Goal: Task Accomplishment & Management: Manage account settings

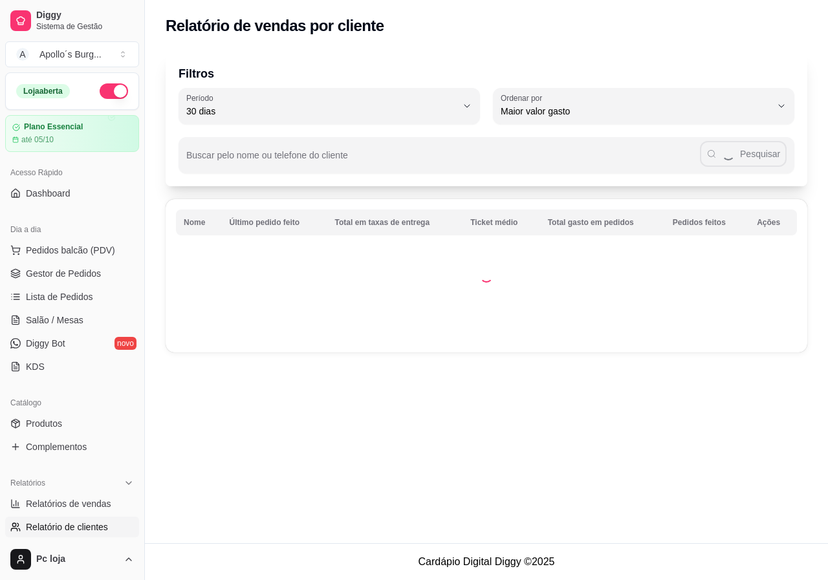
select select "30"
select select "HIGHEST_TOTAL_SPENT_WITH_ORDERS"
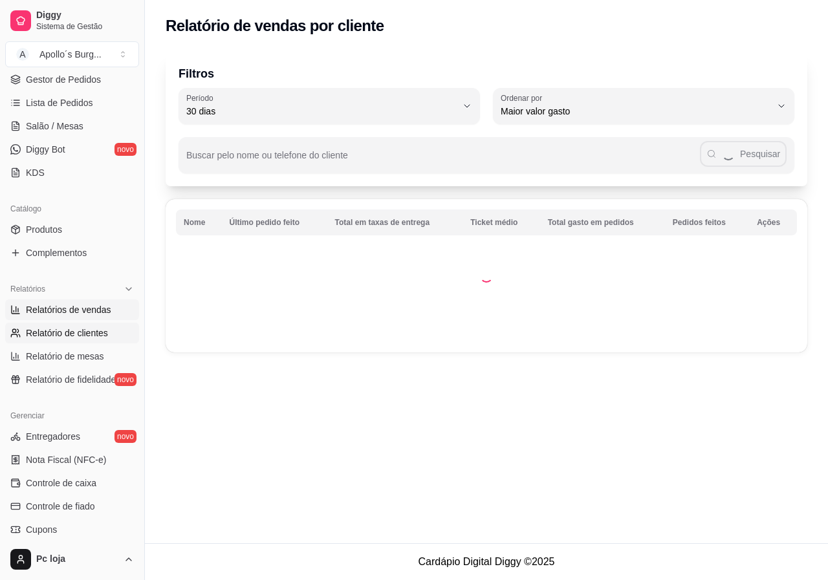
click at [92, 311] on span "Relatórios de vendas" at bounding box center [68, 309] width 85 height 13
select select "ALL"
select select "0"
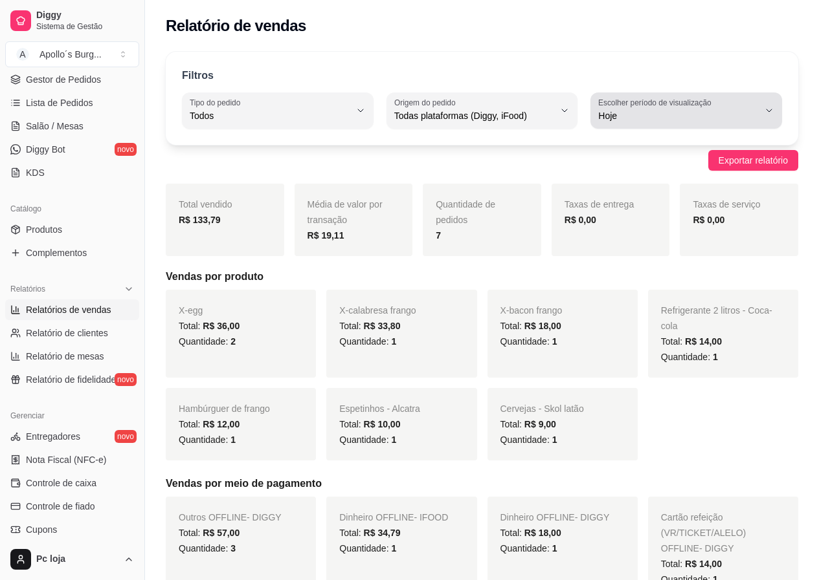
click at [638, 107] on label "Escolher período de visualização" at bounding box center [656, 102] width 117 height 11
click at [628, 173] on span "Ontem" at bounding box center [679, 168] width 151 height 12
type input "1"
select select "1"
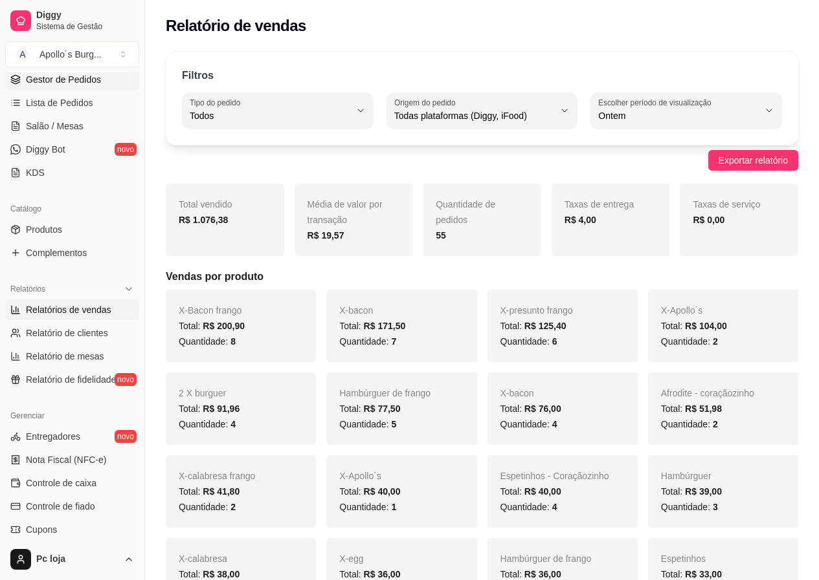
click at [78, 81] on span "Gestor de Pedidos" at bounding box center [63, 79] width 75 height 13
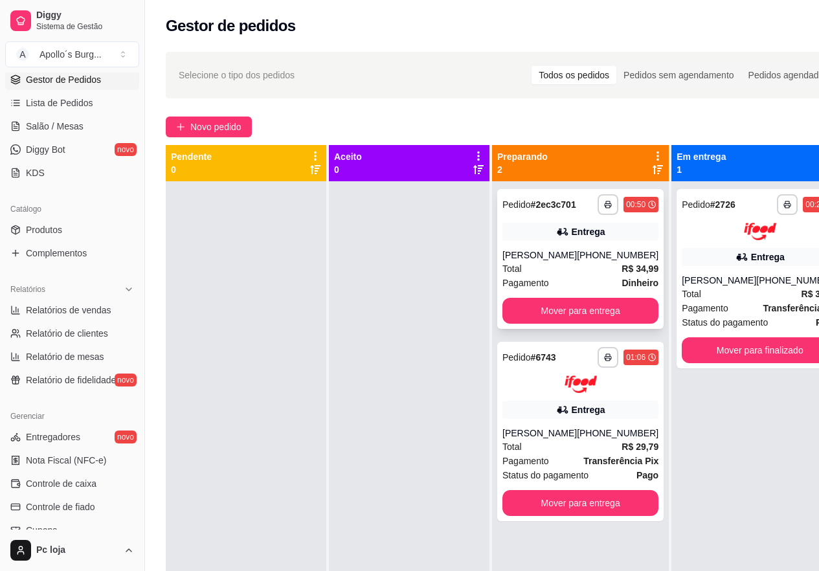
click at [551, 250] on div "[PERSON_NAME]" at bounding box center [539, 254] width 74 height 13
click at [581, 308] on button "Mover para entrega" at bounding box center [580, 311] width 156 height 26
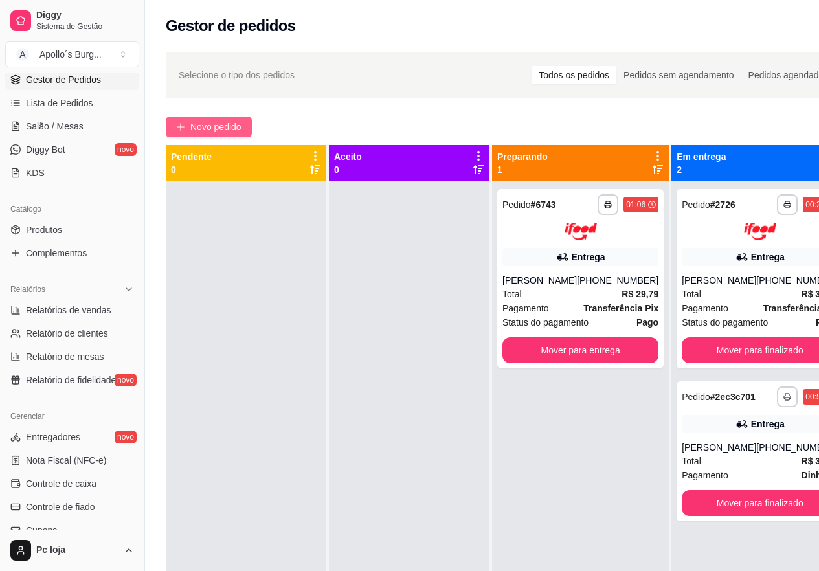
click at [210, 126] on span "Novo pedido" at bounding box center [215, 127] width 51 height 14
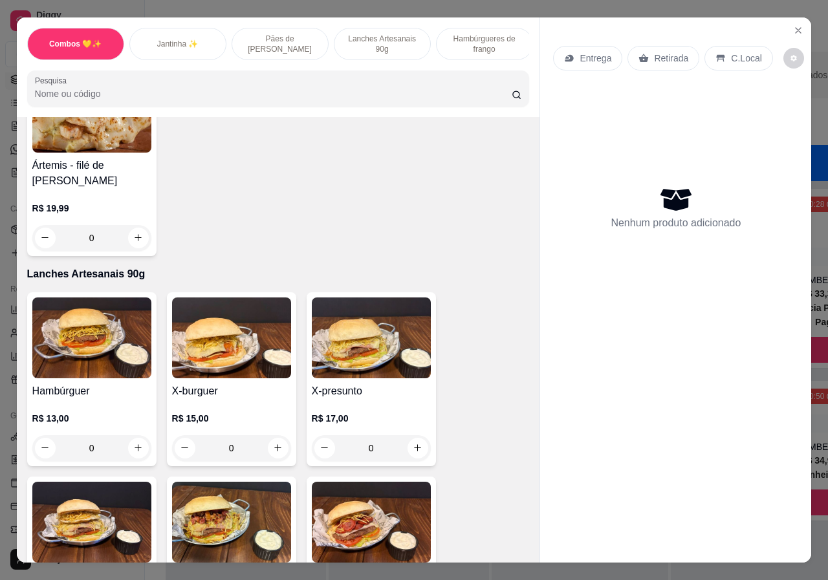
scroll to position [1229, 0]
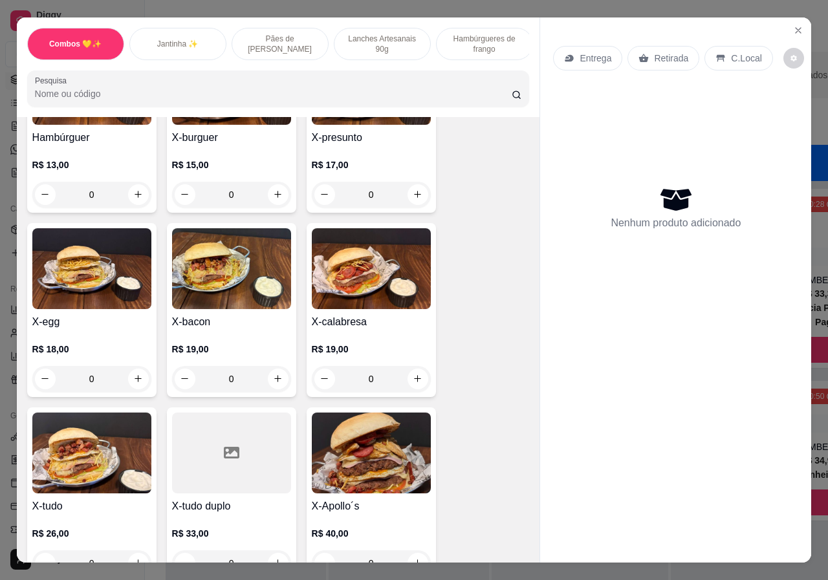
click at [280, 366] on div "0" at bounding box center [231, 379] width 119 height 26
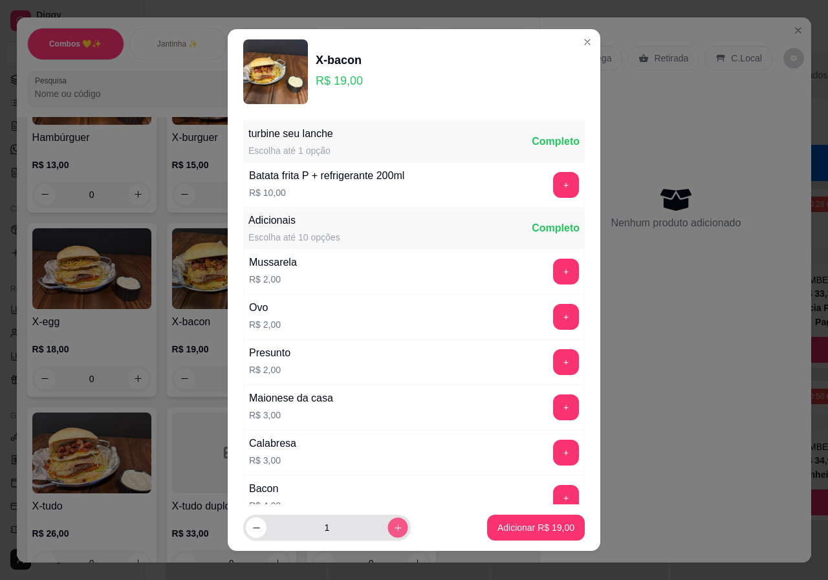
click at [393, 532] on icon "increase-product-quantity" at bounding box center [398, 529] width 10 height 10
type input "2"
click at [513, 525] on p "Adicionar R$ 38,00" at bounding box center [536, 528] width 77 height 13
type input "2"
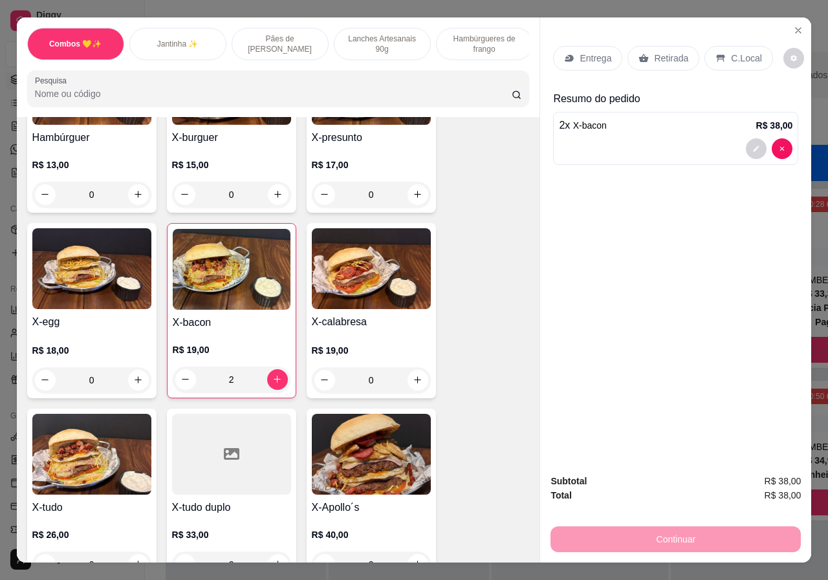
click at [654, 52] on p "Retirada" at bounding box center [671, 58] width 34 height 13
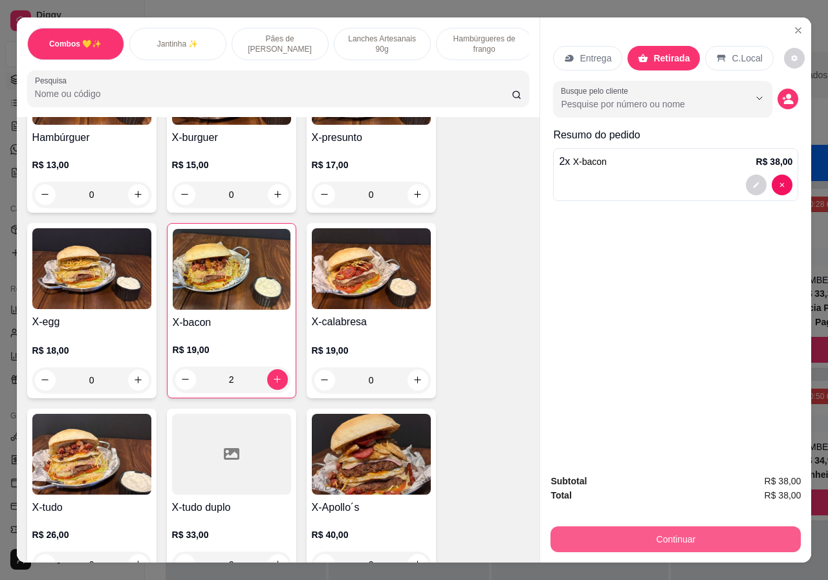
click at [674, 527] on button "Continuar" at bounding box center [676, 540] width 250 height 26
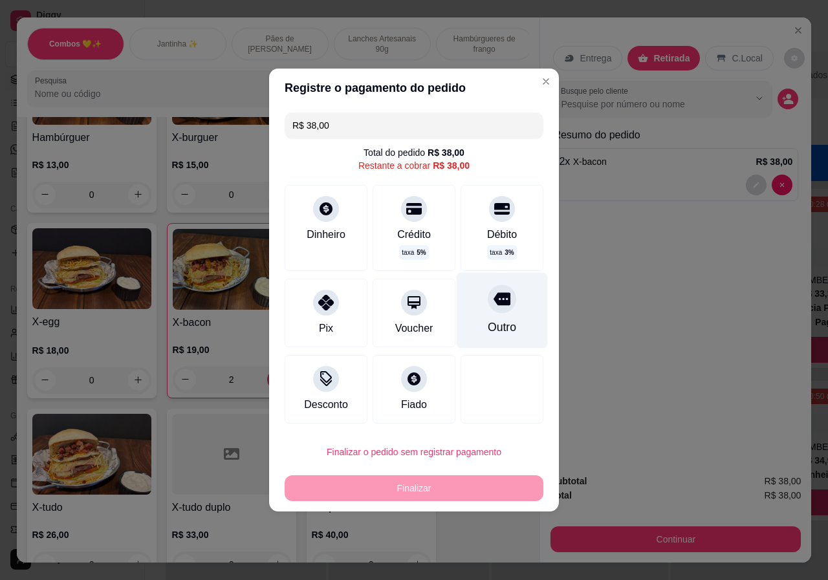
click at [503, 314] on div "Outro" at bounding box center [502, 311] width 91 height 76
type input "R$ 0,00"
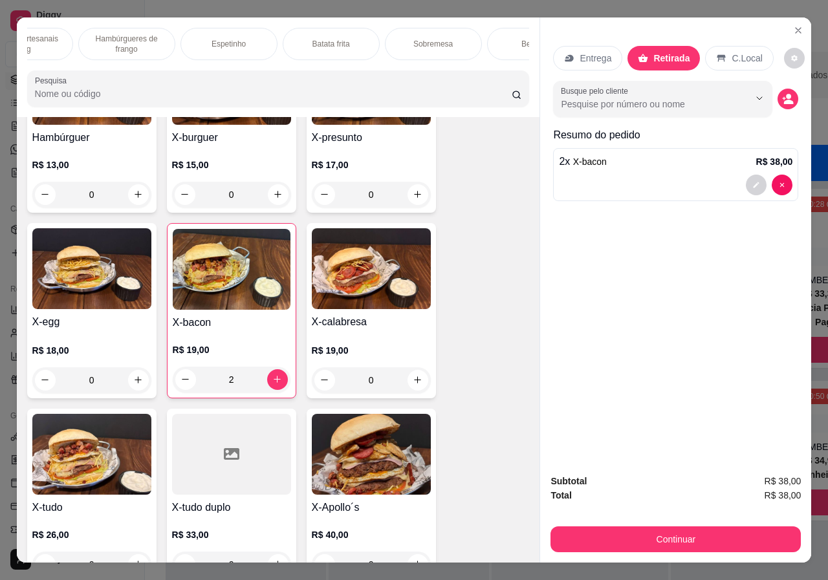
scroll to position [0, 412]
click at [470, 49] on div "Bebidas" at bounding box center [481, 44] width 97 height 32
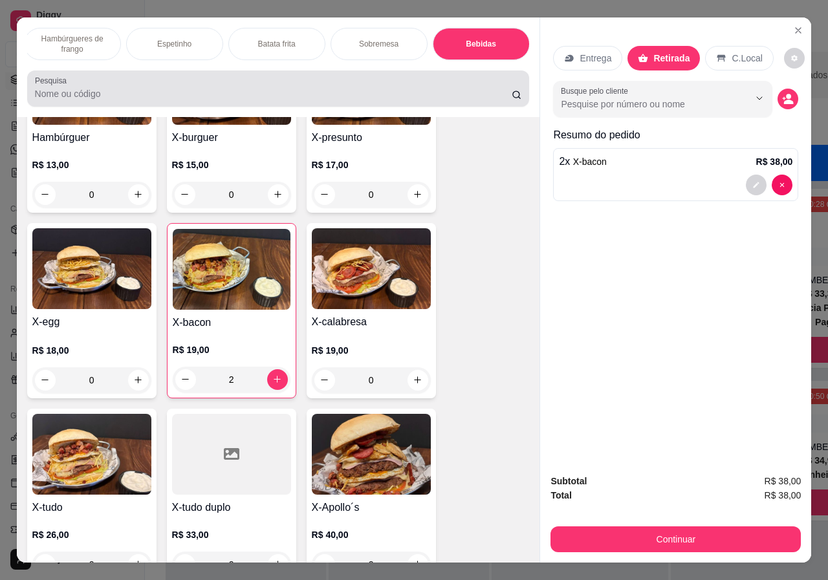
scroll to position [29, 0]
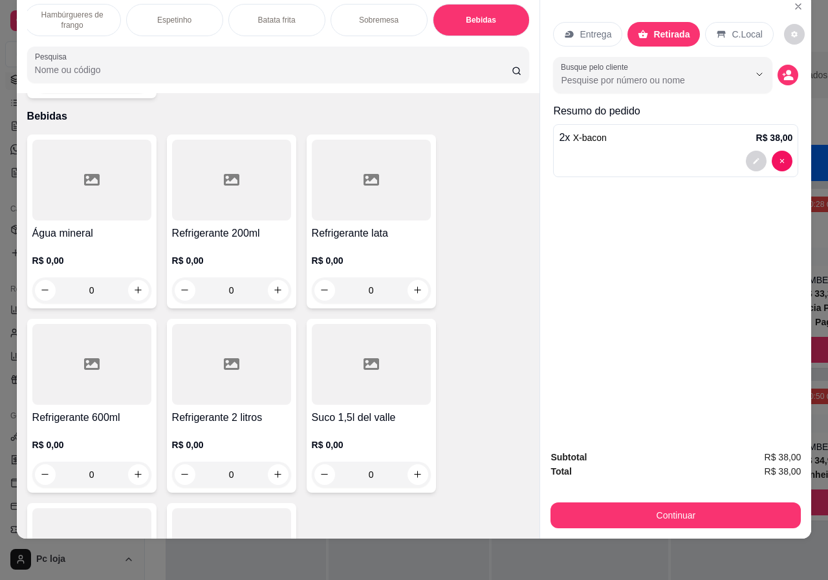
click at [270, 278] on div "0" at bounding box center [231, 291] width 119 height 26
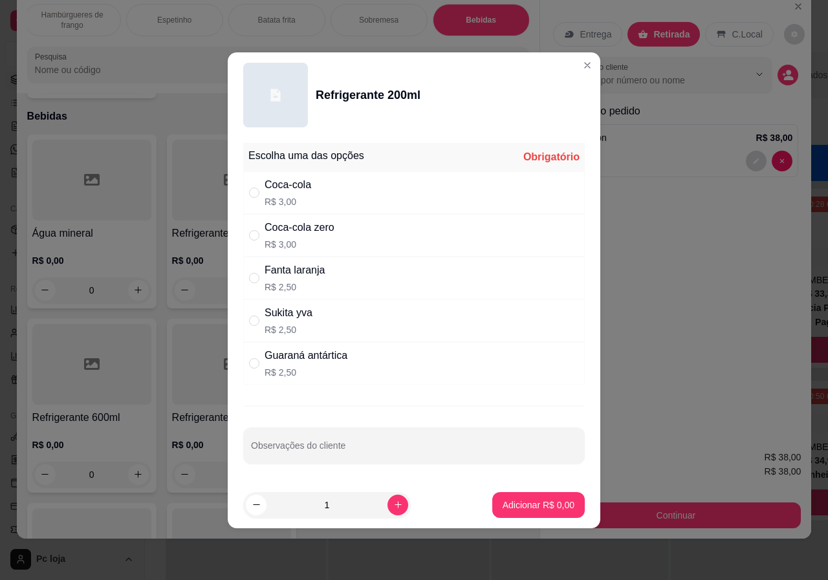
click at [290, 233] on div "Coca-cola zero" at bounding box center [300, 228] width 70 height 16
radio input "true"
click at [393, 504] on icon "increase-product-quantity" at bounding box center [398, 505] width 10 height 10
type input "2"
click at [533, 513] on button "Adicionar R$ 6,00" at bounding box center [538, 505] width 93 height 26
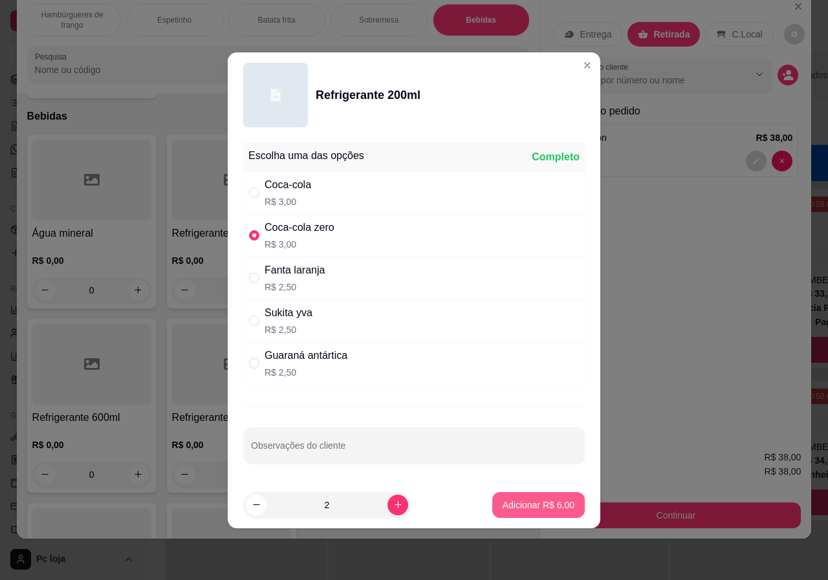
type input "2"
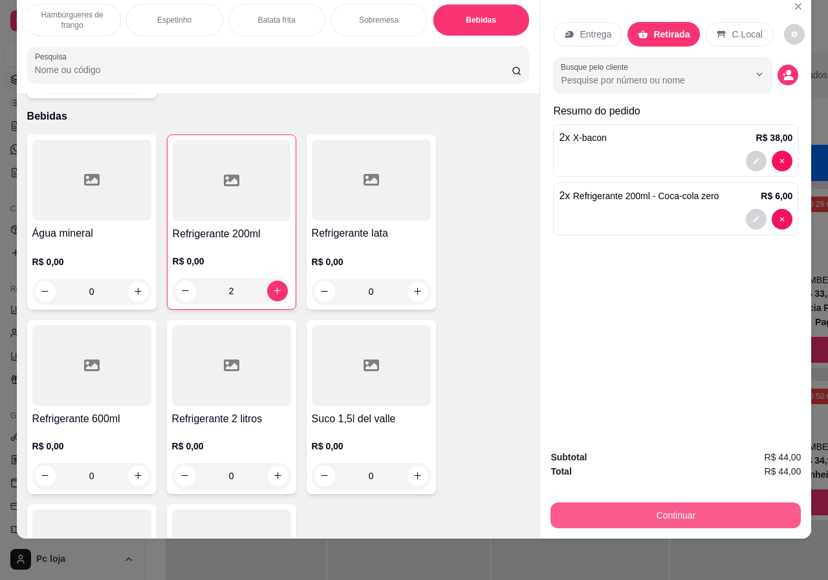
click at [689, 503] on button "Continuar" at bounding box center [676, 516] width 250 height 26
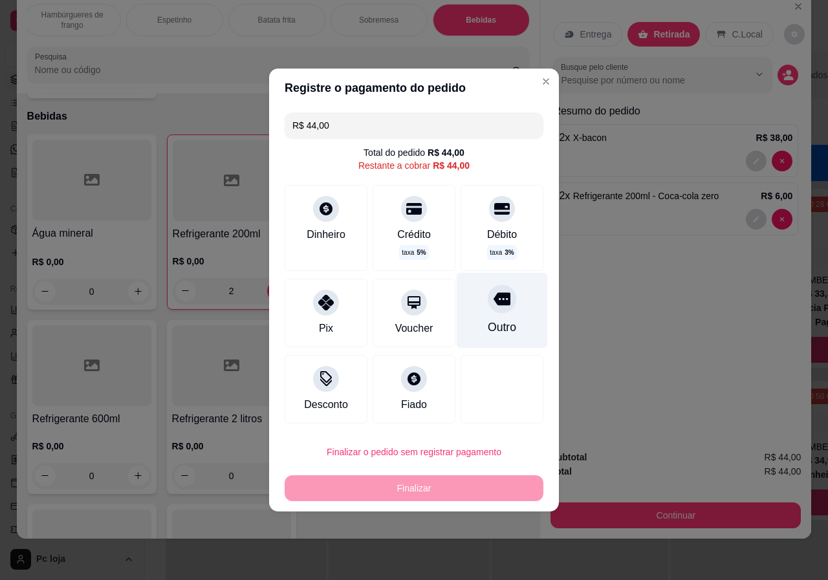
click at [494, 305] on icon at bounding box center [502, 299] width 17 height 13
type input "R$ 0,00"
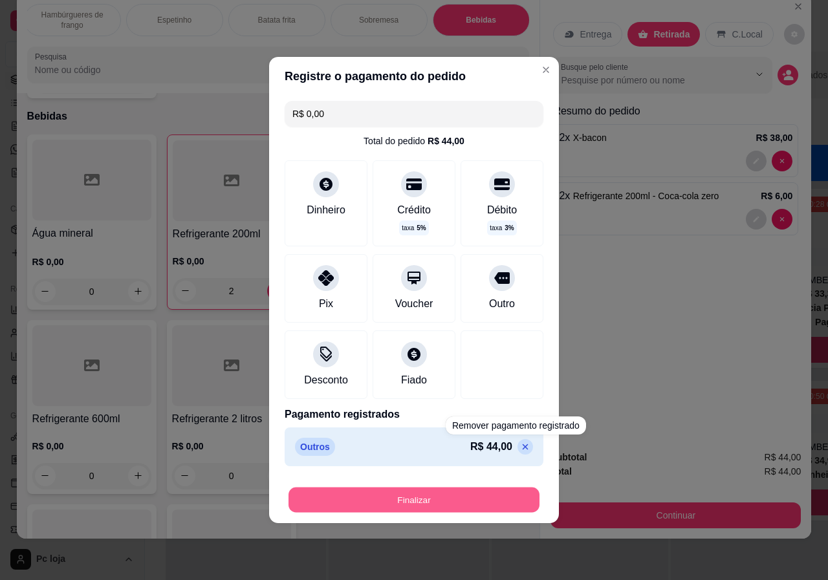
click at [503, 498] on button "Finalizar" at bounding box center [414, 500] width 251 height 25
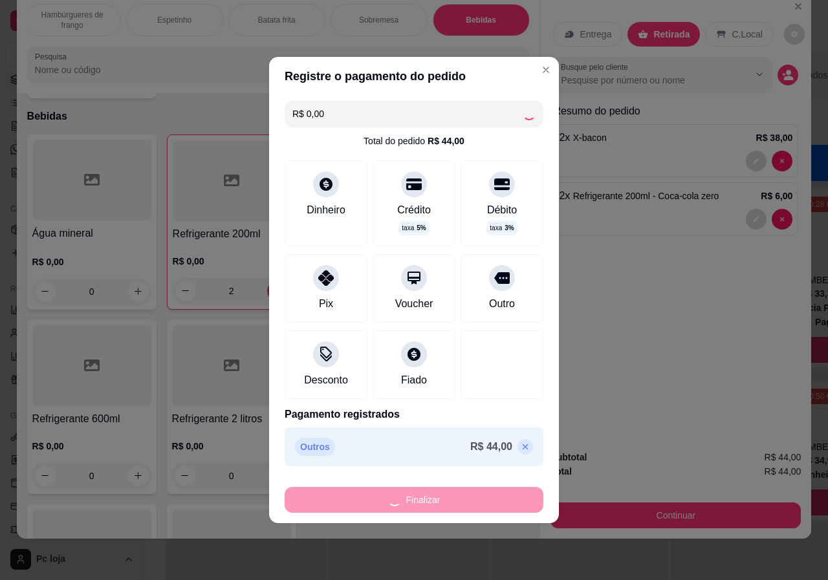
type input "0"
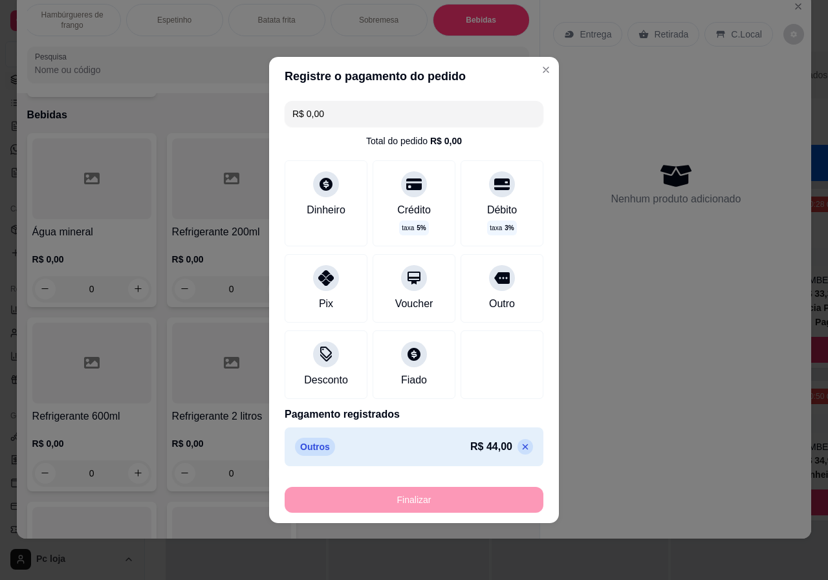
type input "-R$ 44,00"
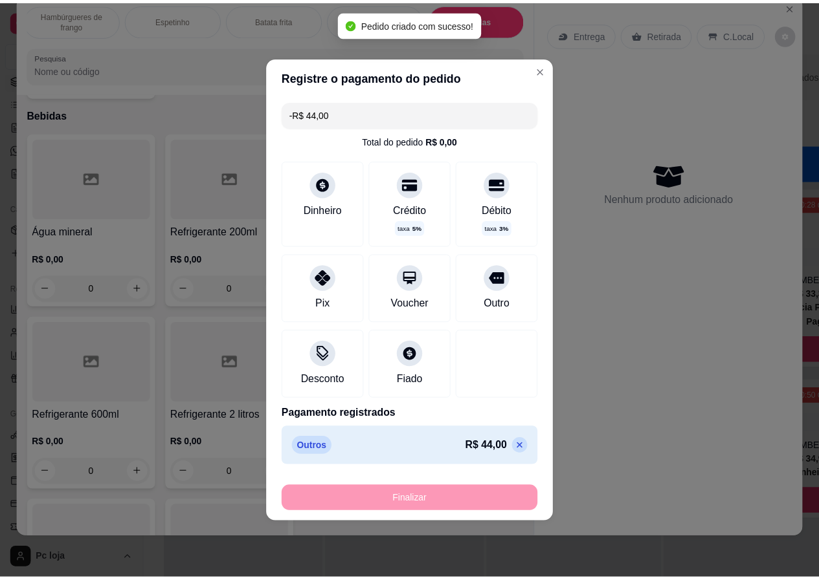
scroll to position [2940, 0]
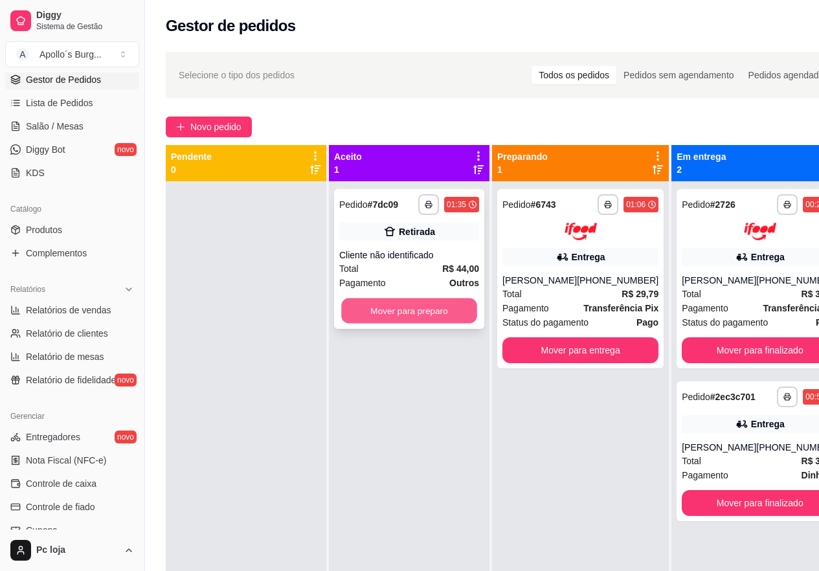
click at [430, 309] on button "Mover para preparo" at bounding box center [409, 310] width 136 height 25
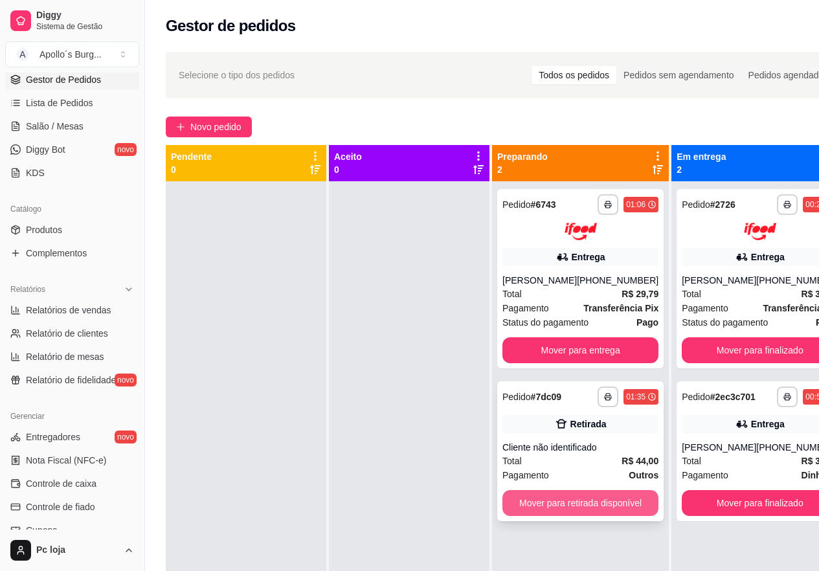
click at [593, 502] on button "Mover para retirada disponível" at bounding box center [580, 503] width 156 height 26
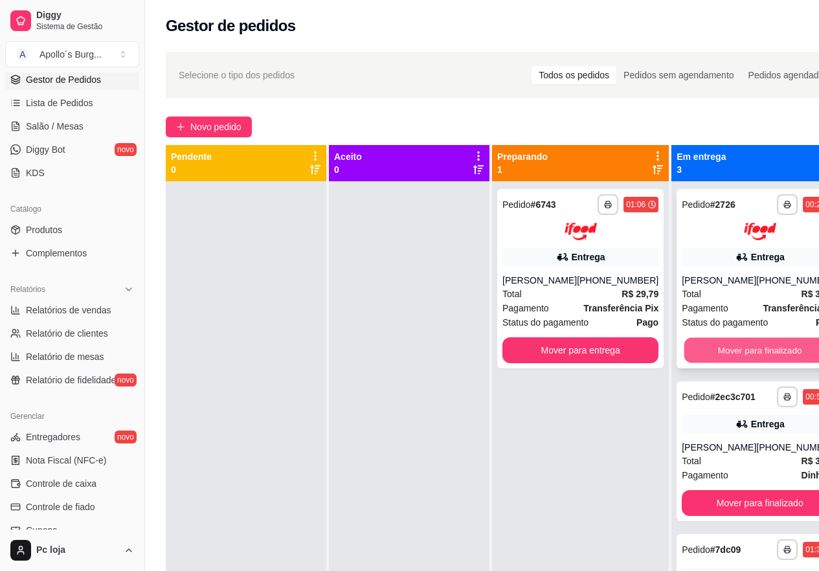
click at [749, 362] on button "Mover para finalizado" at bounding box center [759, 349] width 151 height 25
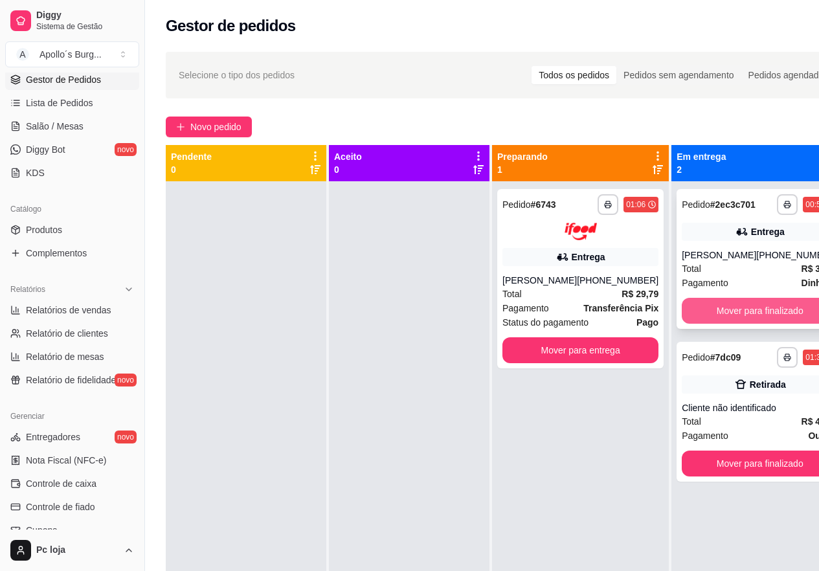
click at [751, 307] on button "Mover para finalizado" at bounding box center [759, 311] width 156 height 26
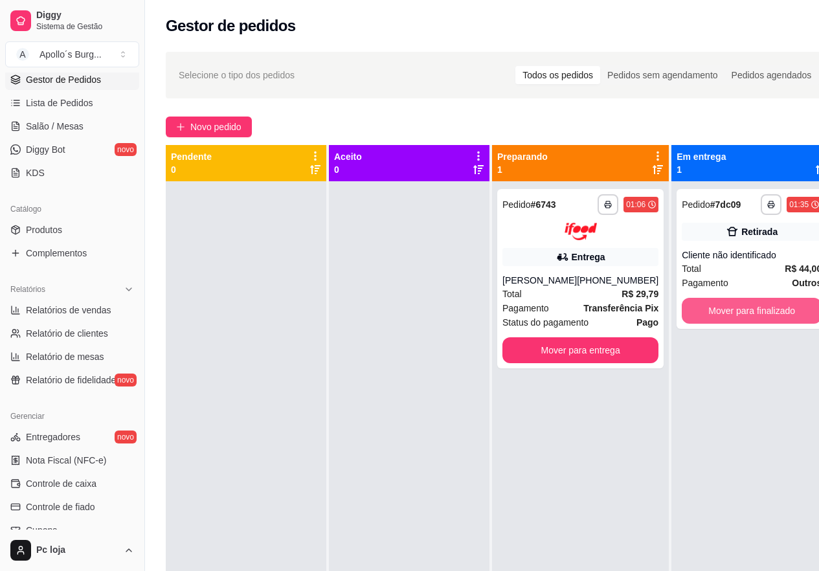
click at [751, 307] on button "Mover para finalizado" at bounding box center [751, 311] width 140 height 26
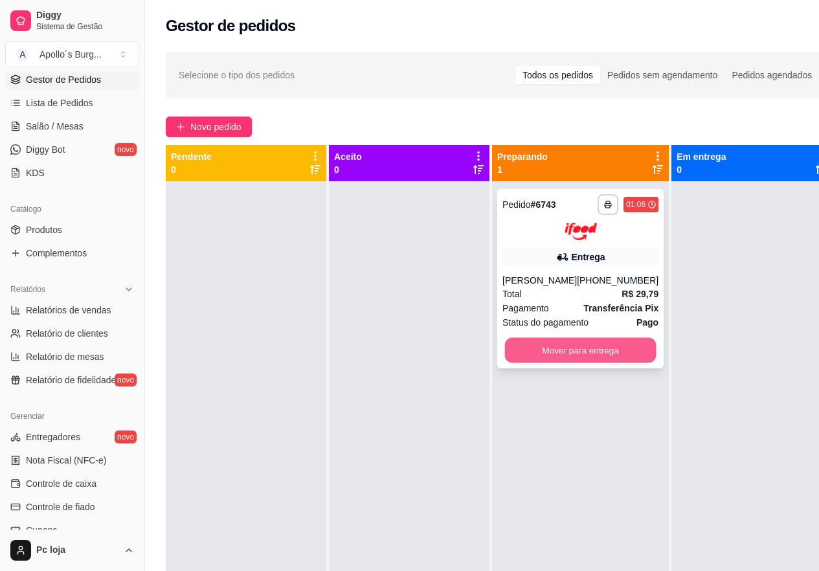
click at [609, 349] on button "Mover para entrega" at bounding box center [580, 349] width 151 height 25
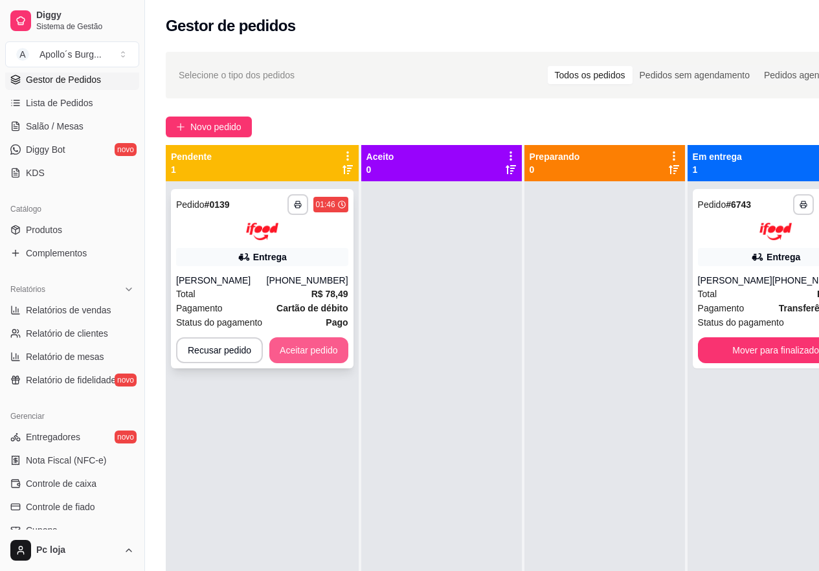
click at [320, 358] on button "Aceitar pedido" at bounding box center [308, 350] width 79 height 26
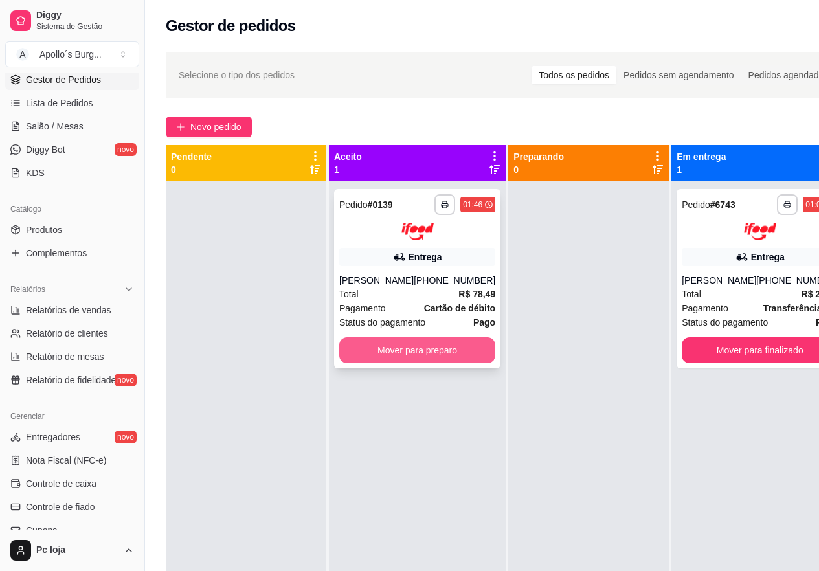
click at [410, 363] on button "Mover para preparo" at bounding box center [417, 350] width 156 height 26
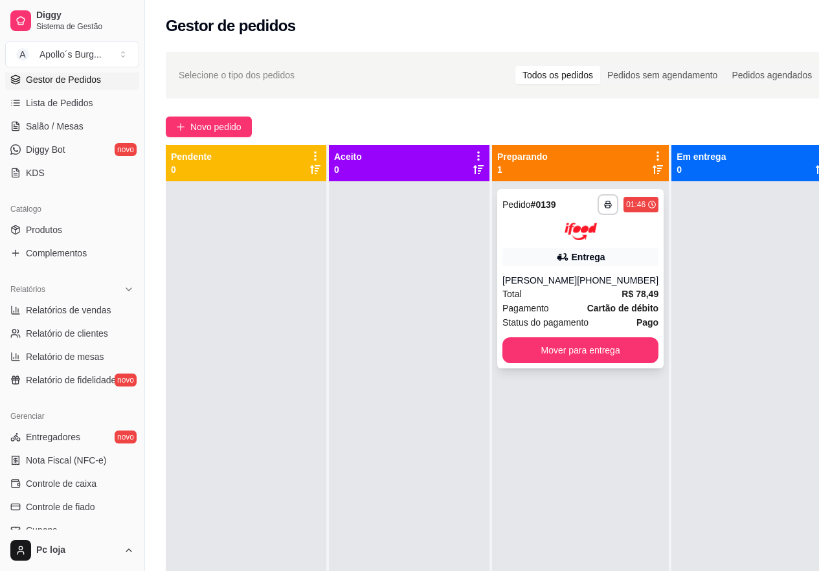
click at [597, 210] on button "button" at bounding box center [607, 204] width 21 height 21
click at [637, 241] on div "**********" at bounding box center [580, 278] width 166 height 179
click at [579, 236] on img at bounding box center [580, 231] width 32 height 17
drag, startPoint x: 679, startPoint y: 256, endPoint x: 594, endPoint y: 231, distance: 89.1
click at [594, 231] on div at bounding box center [580, 231] width 156 height 17
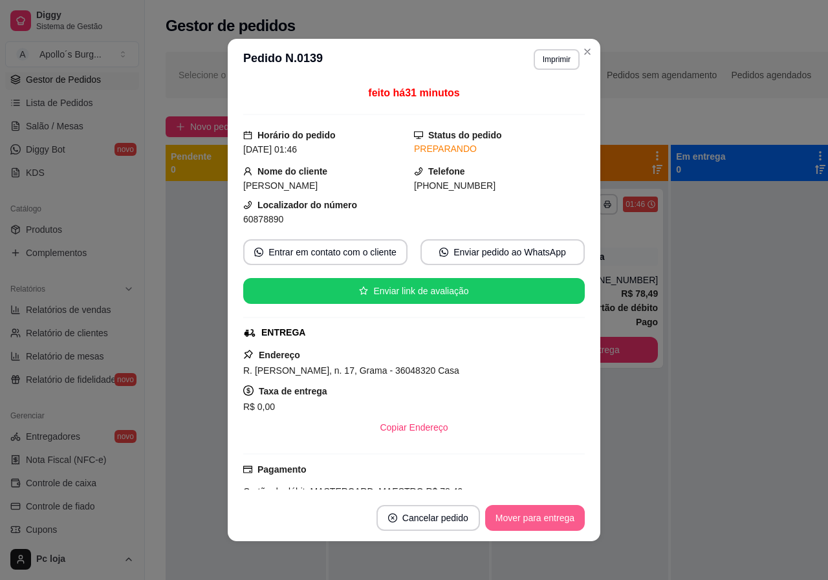
click at [542, 518] on button "Mover para entrega" at bounding box center [535, 518] width 100 height 26
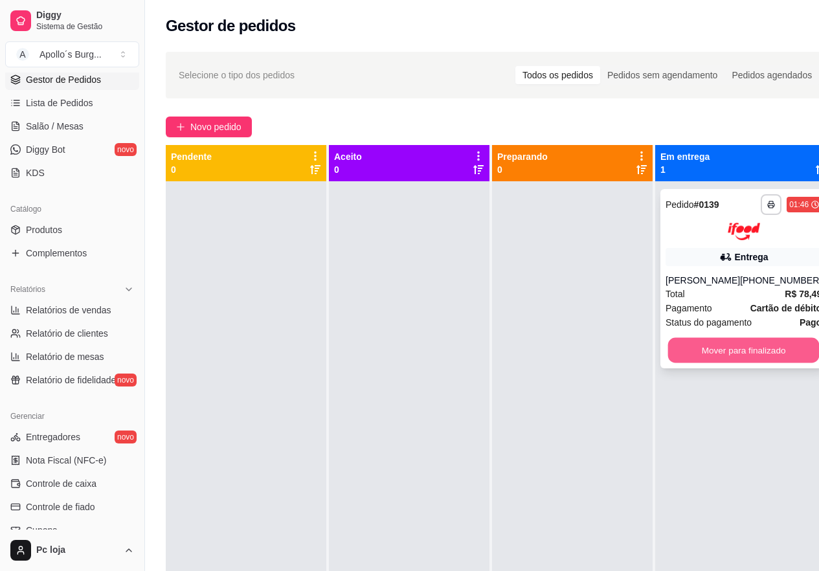
click at [777, 362] on button "Mover para finalizado" at bounding box center [743, 349] width 151 height 25
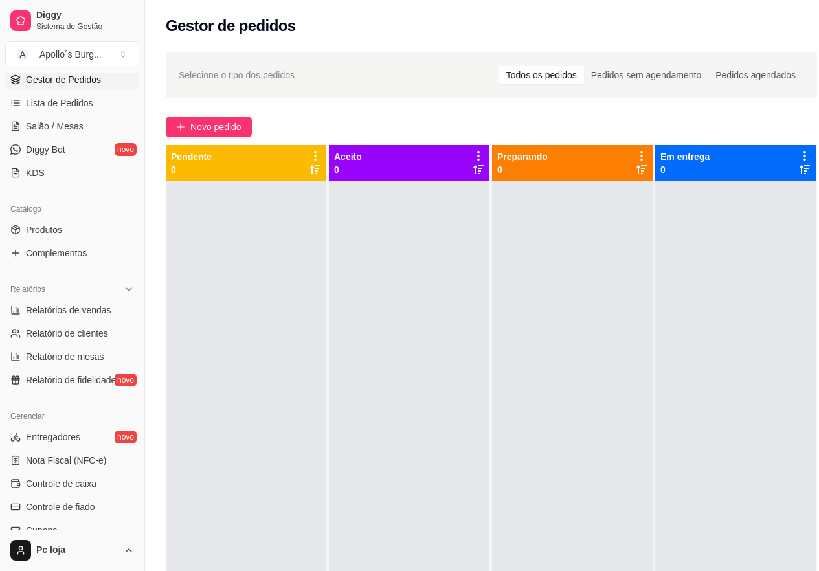
click at [752, 336] on div at bounding box center [735, 466] width 160 height 571
click at [81, 338] on span "Relatório de clientes" at bounding box center [67, 333] width 82 height 13
select select "30"
select select "HIGHEST_TOTAL_SPENT_WITH_ORDERS"
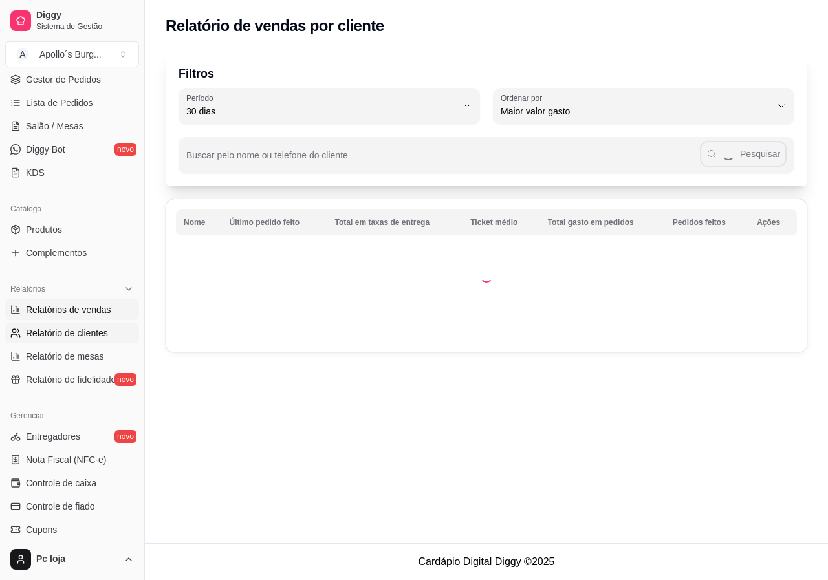
click at [88, 305] on span "Relatórios de vendas" at bounding box center [68, 309] width 85 height 13
select select "ALL"
select select "0"
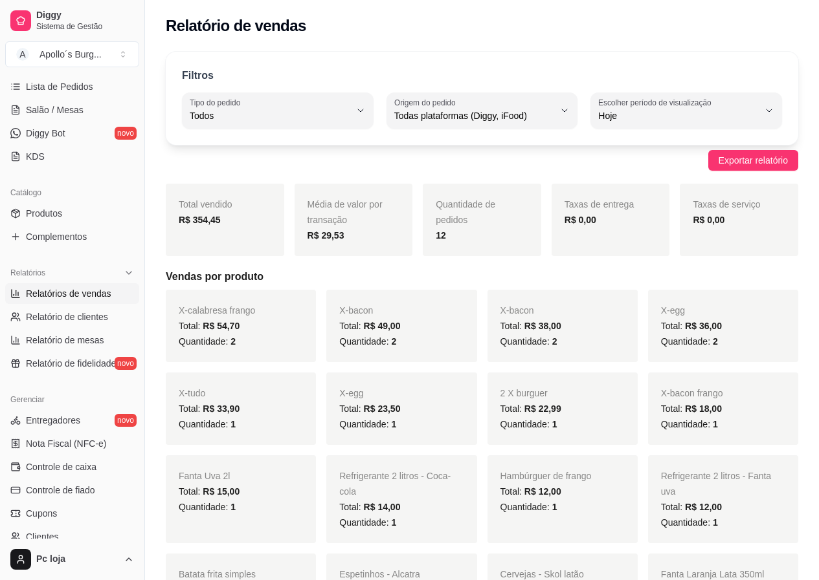
scroll to position [259, 0]
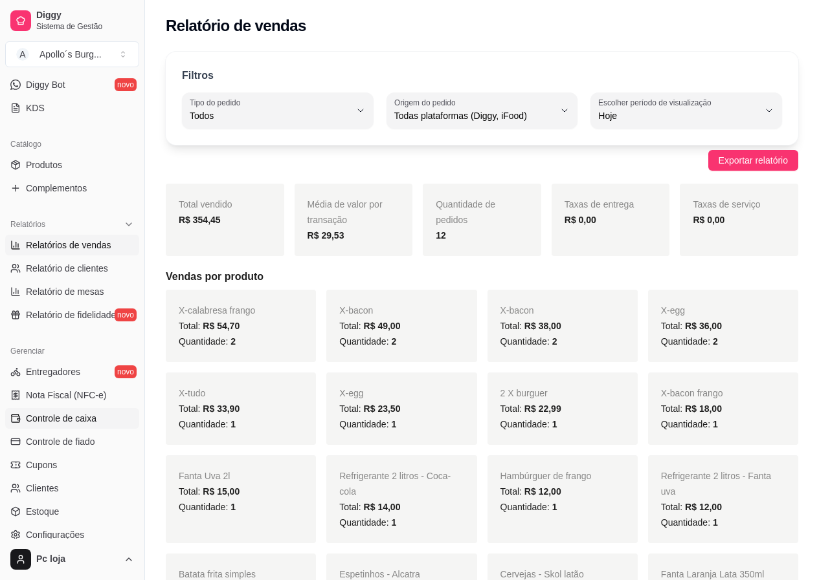
click at [78, 417] on span "Controle de caixa" at bounding box center [61, 418] width 71 height 13
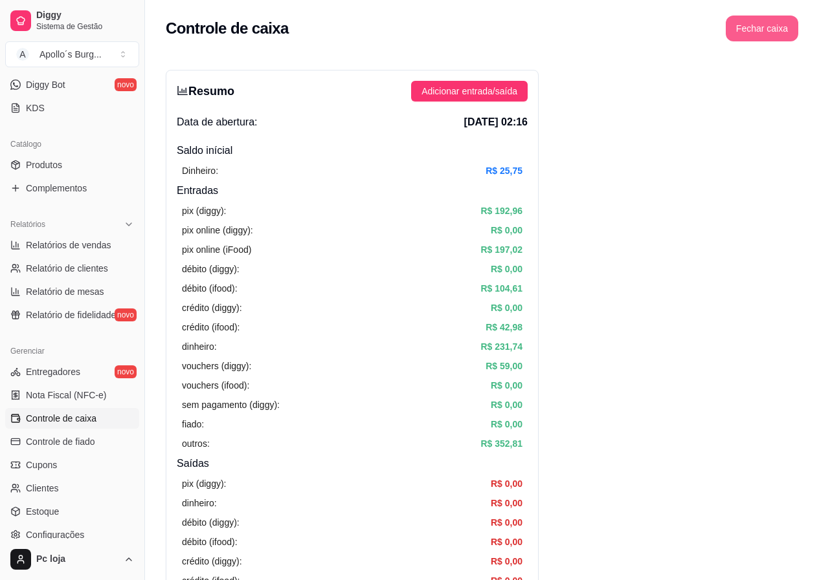
click at [761, 32] on button "Fechar caixa" at bounding box center [761, 29] width 72 height 26
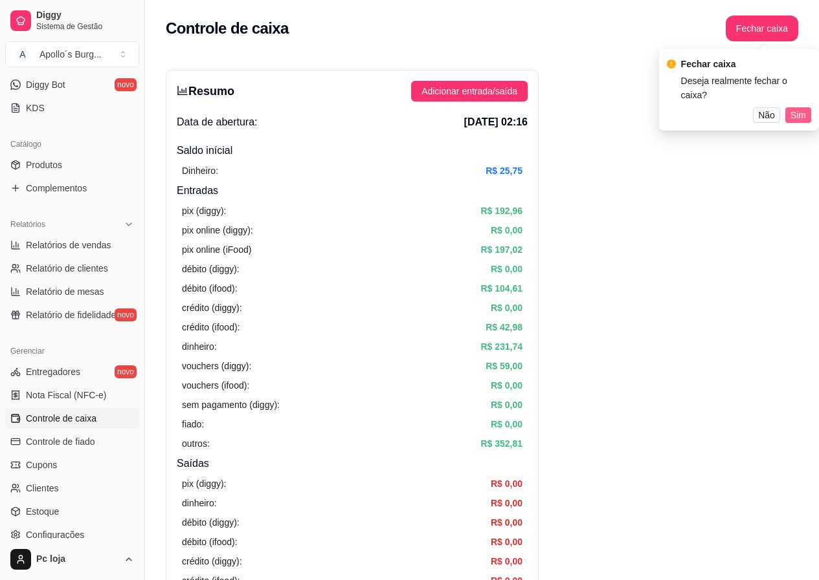
click at [806, 107] on button "Sim" at bounding box center [798, 115] width 26 height 16
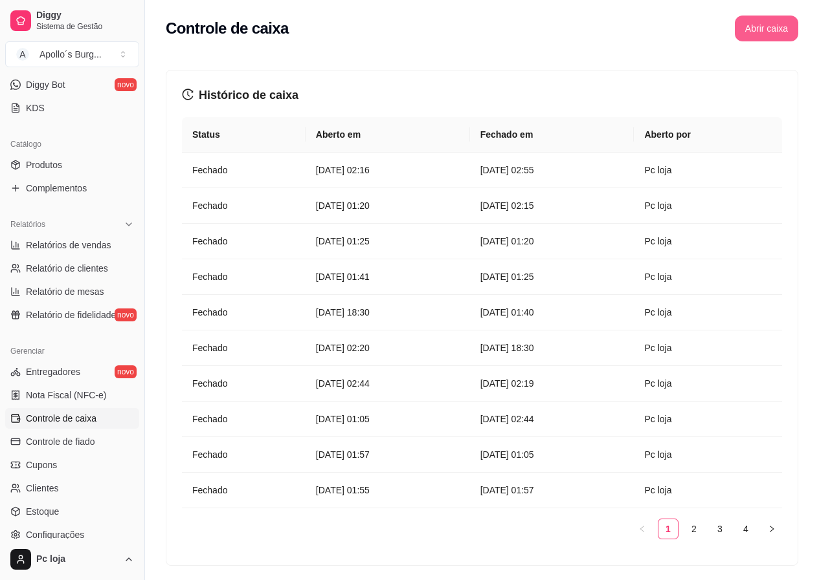
click at [775, 32] on button "Abrir caixa" at bounding box center [765, 29] width 63 height 26
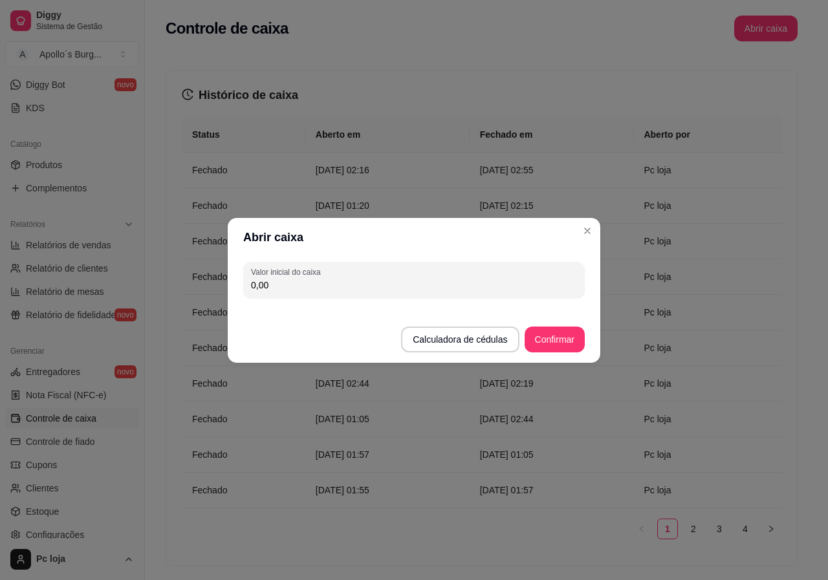
click at [394, 281] on input "0,00" at bounding box center [414, 285] width 326 height 13
type input "150,00"
click at [556, 330] on button "Confirmar" at bounding box center [555, 340] width 60 height 26
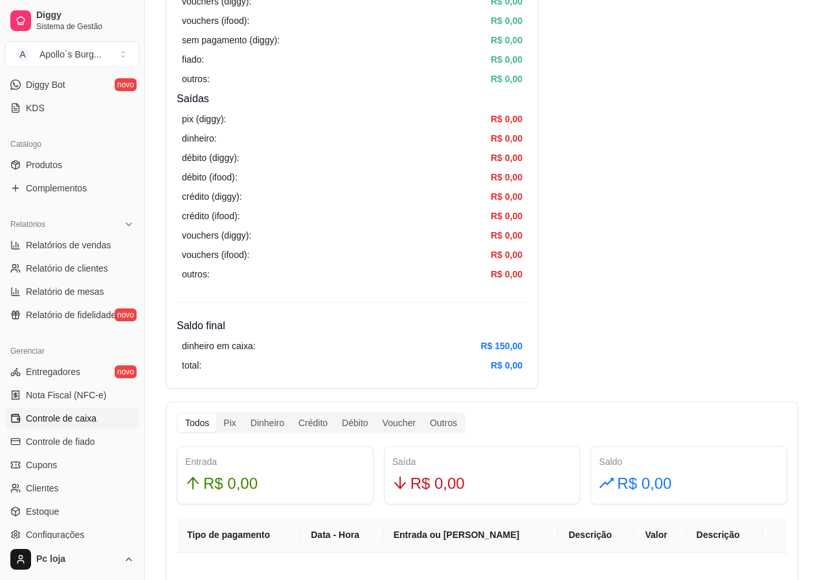
scroll to position [129, 0]
